Goal: Task Accomplishment & Management: Manage account settings

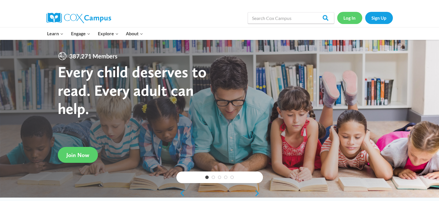
click at [348, 18] on link "Log In" at bounding box center [349, 18] width 25 height 12
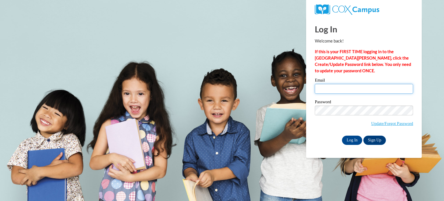
click at [328, 85] on input "Email" at bounding box center [364, 89] width 98 height 10
type input "[EMAIL_ADDRESS][PERSON_NAME][DOMAIN_NAME]"
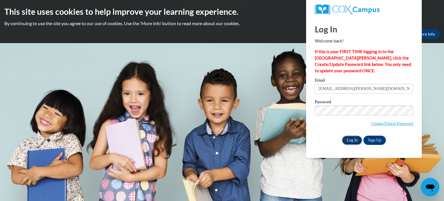
click at [355, 141] on input "Log In" at bounding box center [352, 140] width 20 height 9
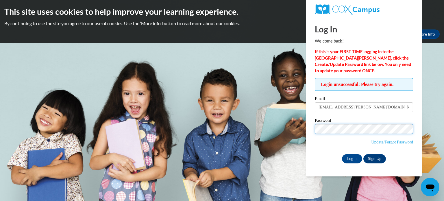
click at [268, 131] on body "This site uses cookies to help improve your learning experience. By continuing …" at bounding box center [222, 100] width 444 height 201
click at [342, 154] on input "Log In" at bounding box center [352, 158] width 20 height 9
click at [347, 158] on input "Log In" at bounding box center [352, 158] width 20 height 9
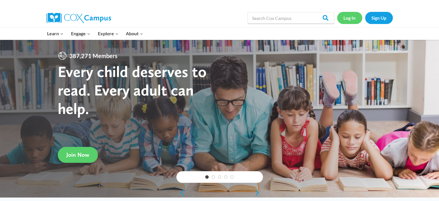
click at [343, 19] on link "Log In" at bounding box center [349, 18] width 25 height 12
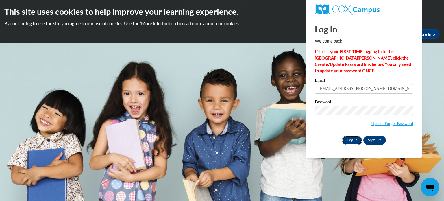
click at [352, 142] on input "Log In" at bounding box center [352, 140] width 20 height 9
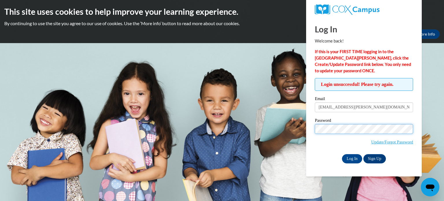
click at [136, 153] on body "This site uses cookies to help improve your learning experience. By continuing …" at bounding box center [222, 100] width 444 height 201
click at [342, 154] on input "Log In" at bounding box center [352, 158] width 20 height 9
click at [377, 117] on div "Email [EMAIL_ADDRESS][PERSON_NAME][DOMAIN_NAME] Password Update/Forgot Password…" at bounding box center [364, 130] width 98 height 66
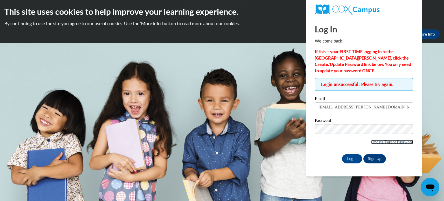
click at [390, 140] on link "Update/Forgot Password" at bounding box center [392, 142] width 42 height 5
click at [382, 141] on link "Update/Forgot Password" at bounding box center [392, 142] width 42 height 5
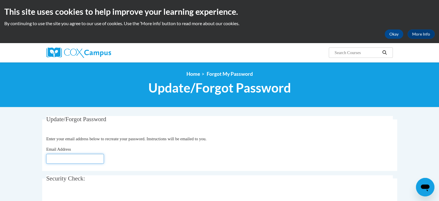
click at [64, 162] on input "Email Address" at bounding box center [75, 159] width 58 height 10
type input "[EMAIL_ADDRESS][DOMAIN_NAME]"
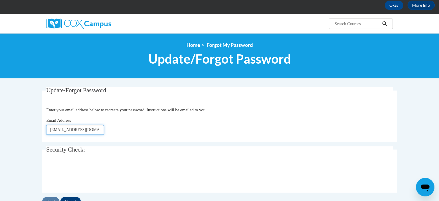
scroll to position [58, 0]
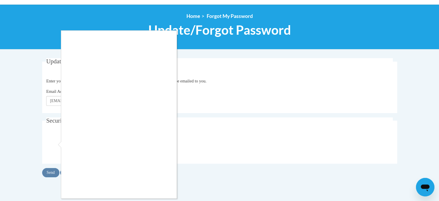
click at [161, 199] on div at bounding box center [219, 100] width 439 height 201
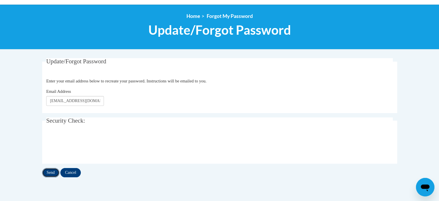
click at [51, 172] on input "Send" at bounding box center [50, 172] width 17 height 9
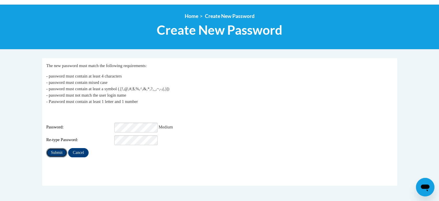
click at [53, 148] on input "Submit" at bounding box center [56, 152] width 21 height 9
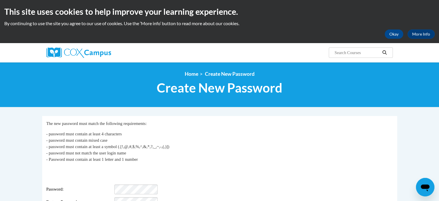
scroll to position [58, 0]
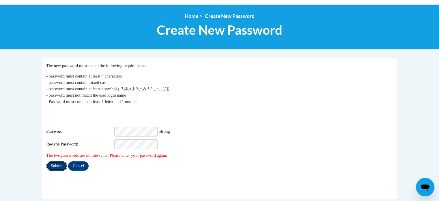
click at [47, 161] on input "Submit" at bounding box center [56, 165] width 21 height 9
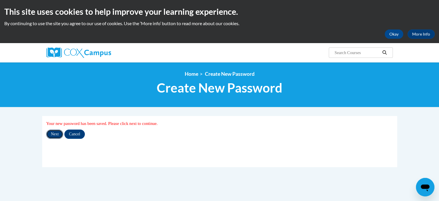
click at [53, 134] on input "Next" at bounding box center [54, 133] width 17 height 9
